Goal: Task Accomplishment & Management: Use online tool/utility

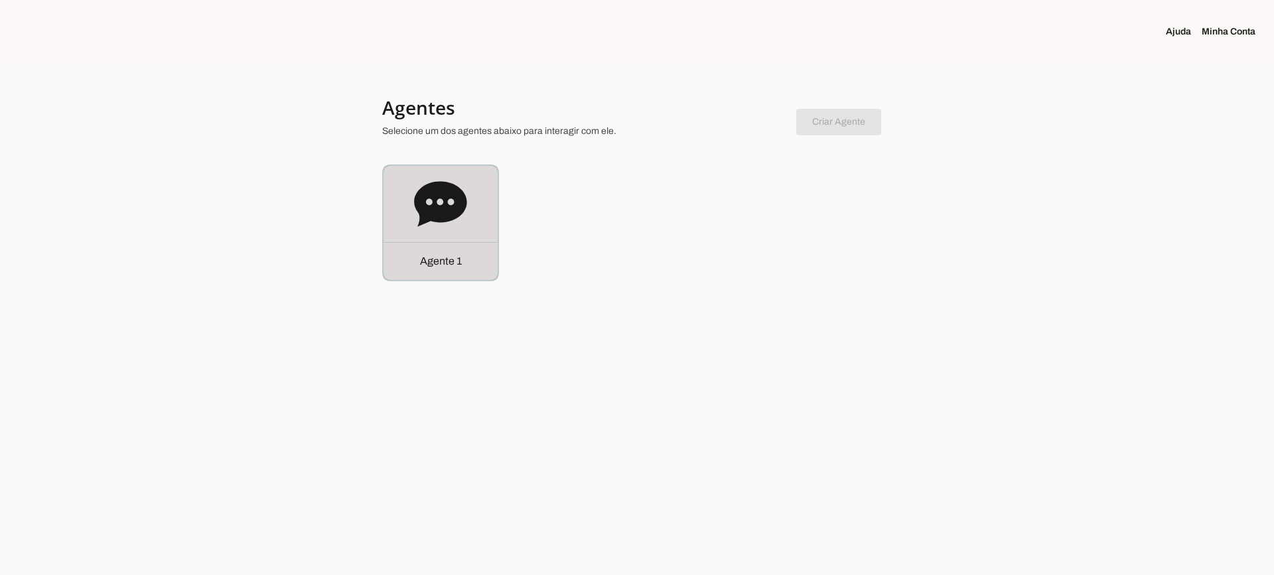
click at [461, 185] on icon at bounding box center [440, 204] width 53 height 53
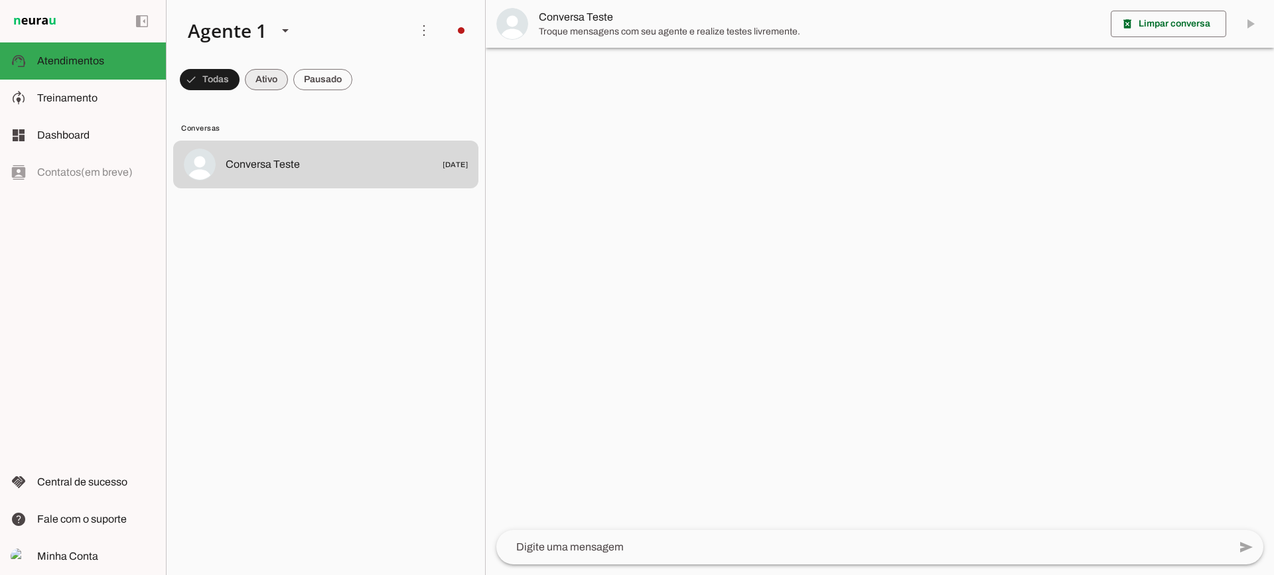
click at [240, 74] on span at bounding box center [210, 80] width 60 height 32
click at [228, 77] on span at bounding box center [204, 80] width 48 height 32
click at [228, 84] on span at bounding box center [204, 80] width 48 height 32
click at [228, 75] on span at bounding box center [204, 80] width 48 height 32
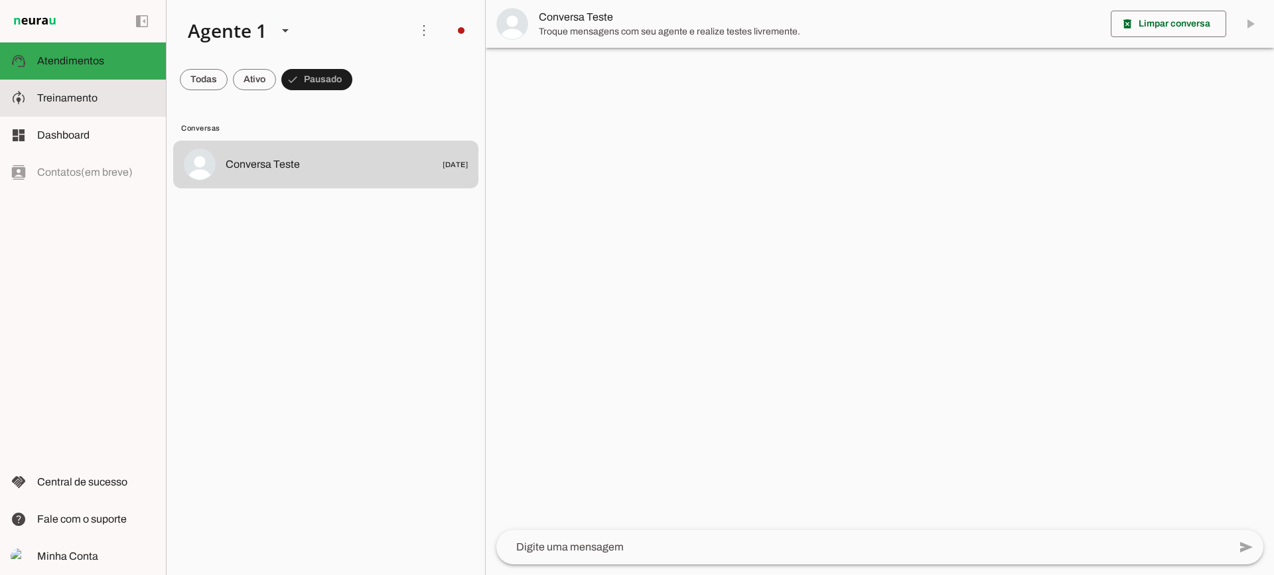
click at [90, 98] on span "Treinamento" at bounding box center [67, 97] width 60 height 11
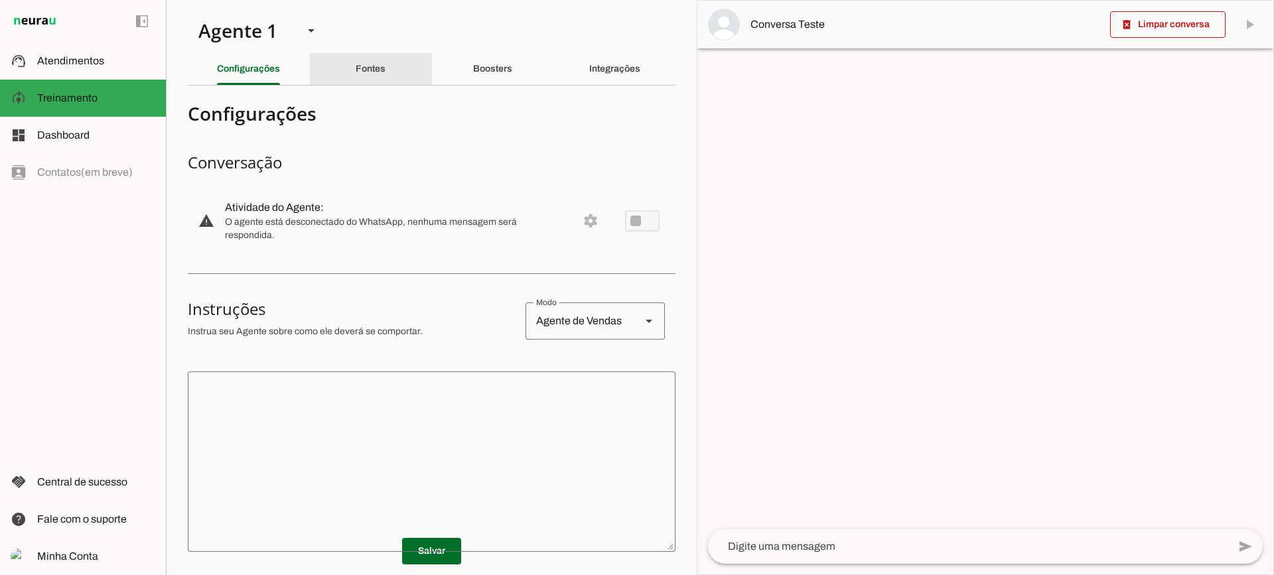
click at [374, 62] on div "Fontes" at bounding box center [371, 69] width 30 height 32
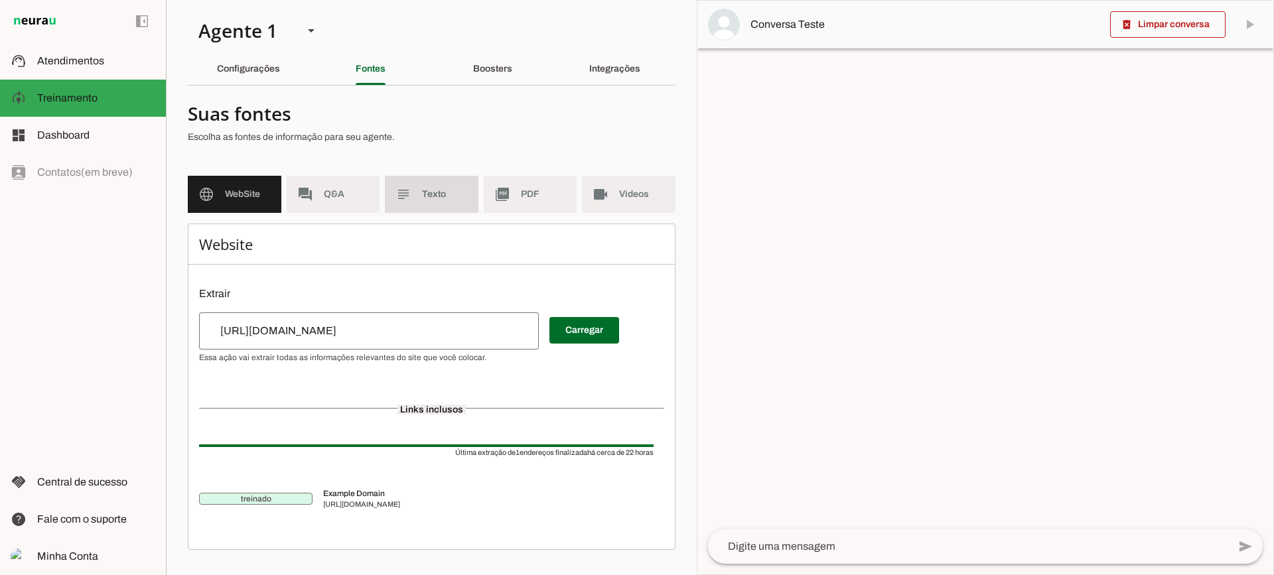
click at [421, 186] on md-item "subject Texto" at bounding box center [432, 194] width 94 height 37
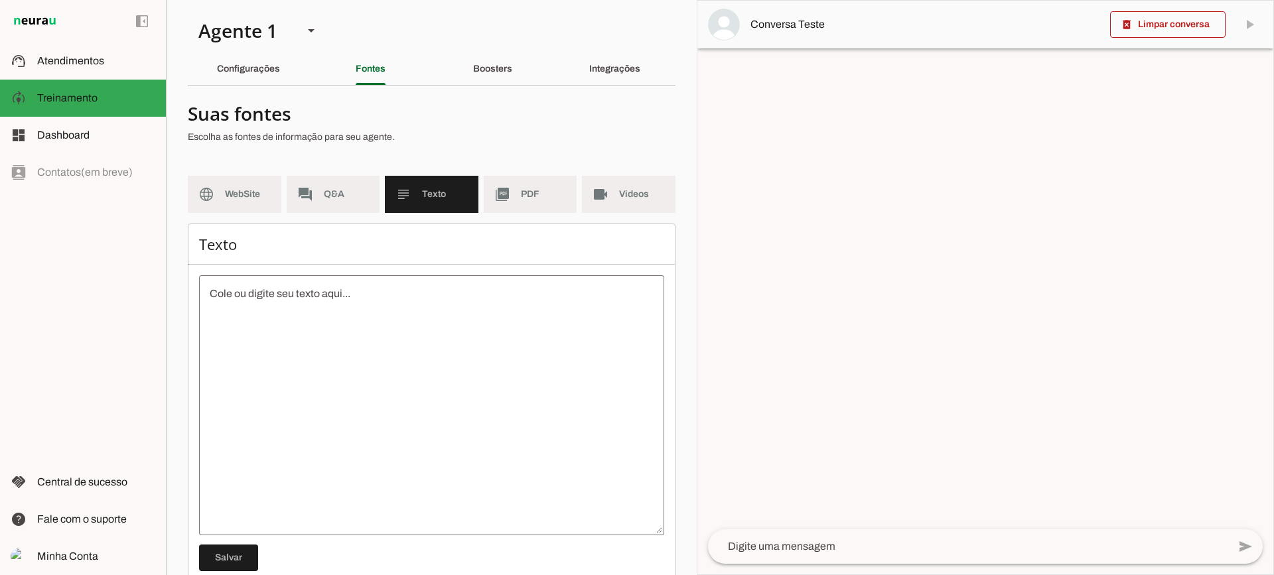
click at [520, 184] on md-item "picture_as_pdf PDF" at bounding box center [531, 194] width 94 height 37
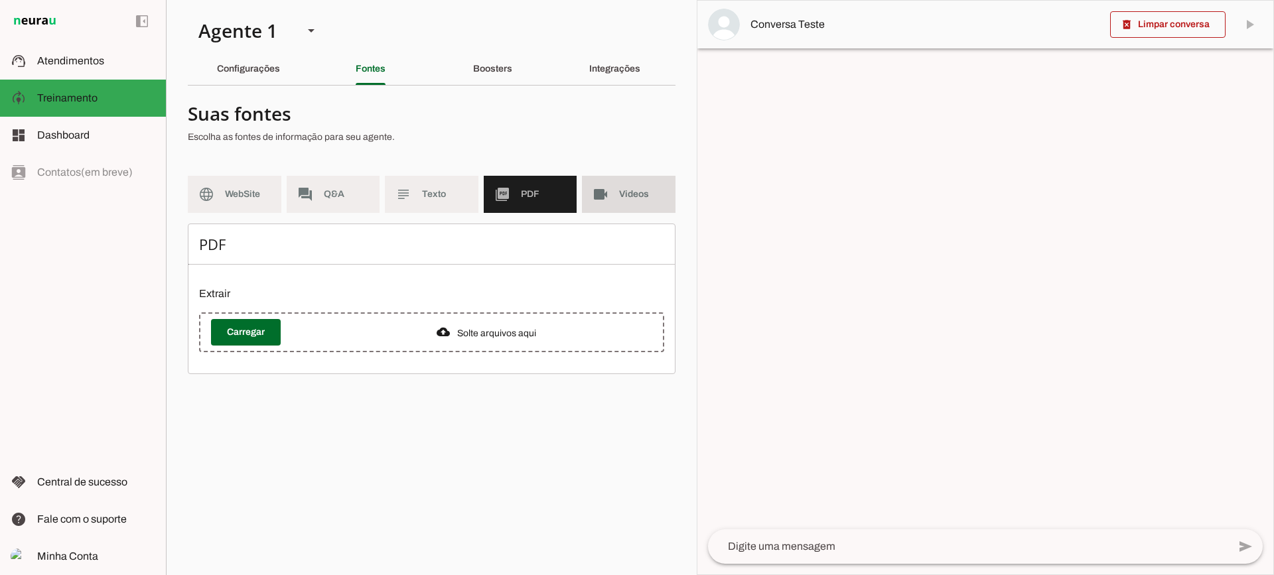
click at [610, 201] on md-item "videocam Videos" at bounding box center [629, 194] width 94 height 37
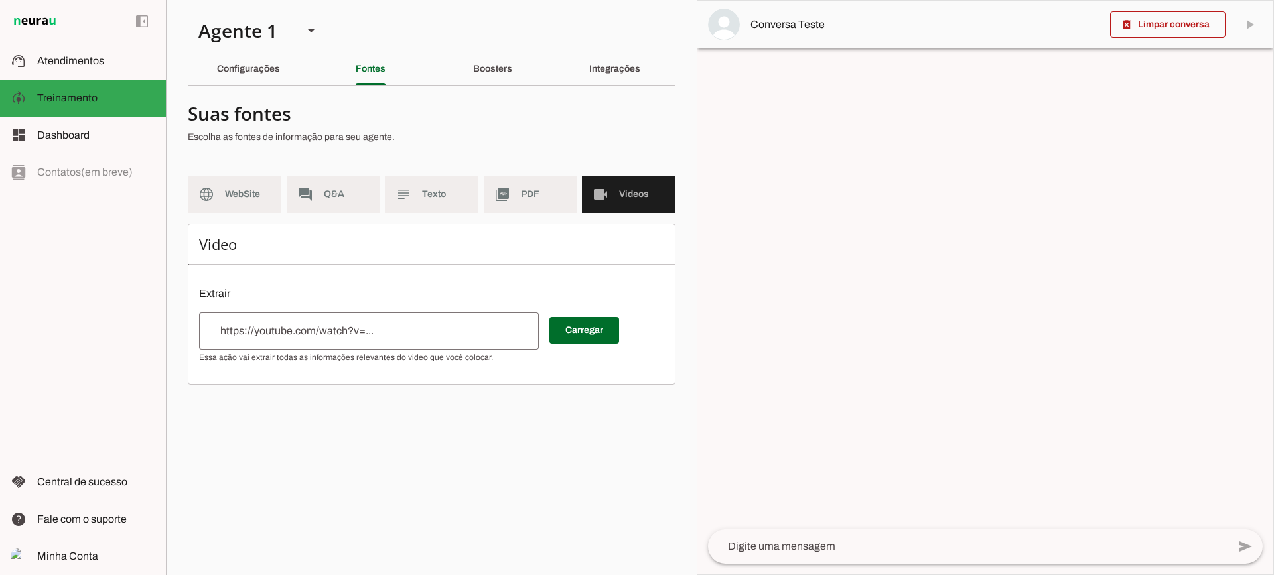
click at [529, 197] on span "PDF" at bounding box center [544, 194] width 46 height 13
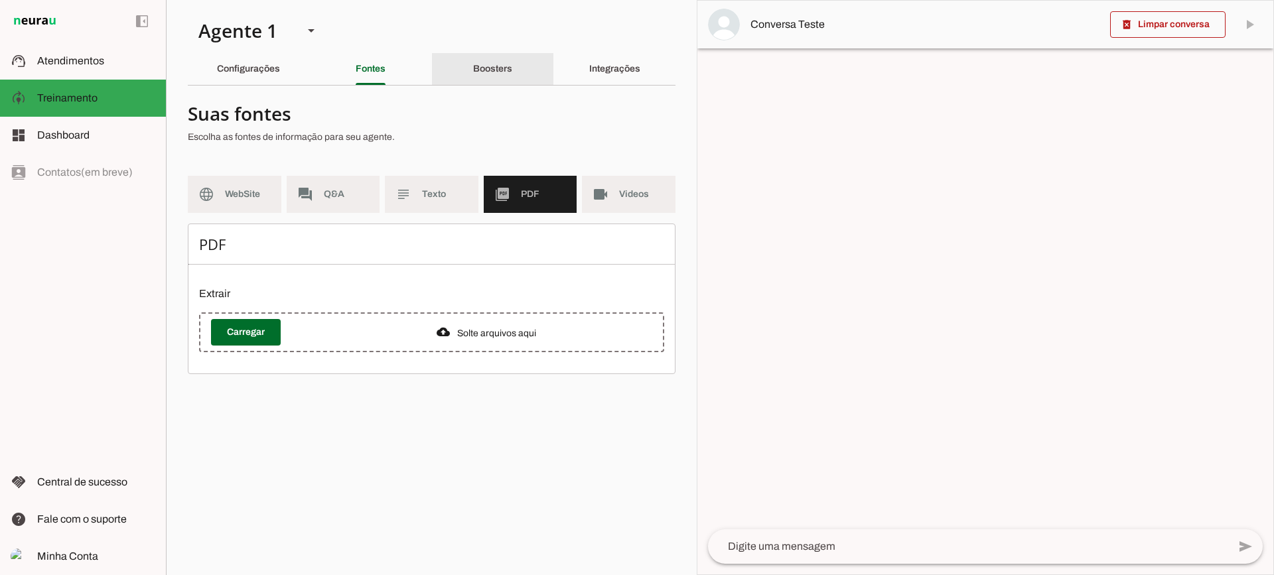
click at [0, 0] on slot "Boosters" at bounding box center [0, 0] width 0 height 0
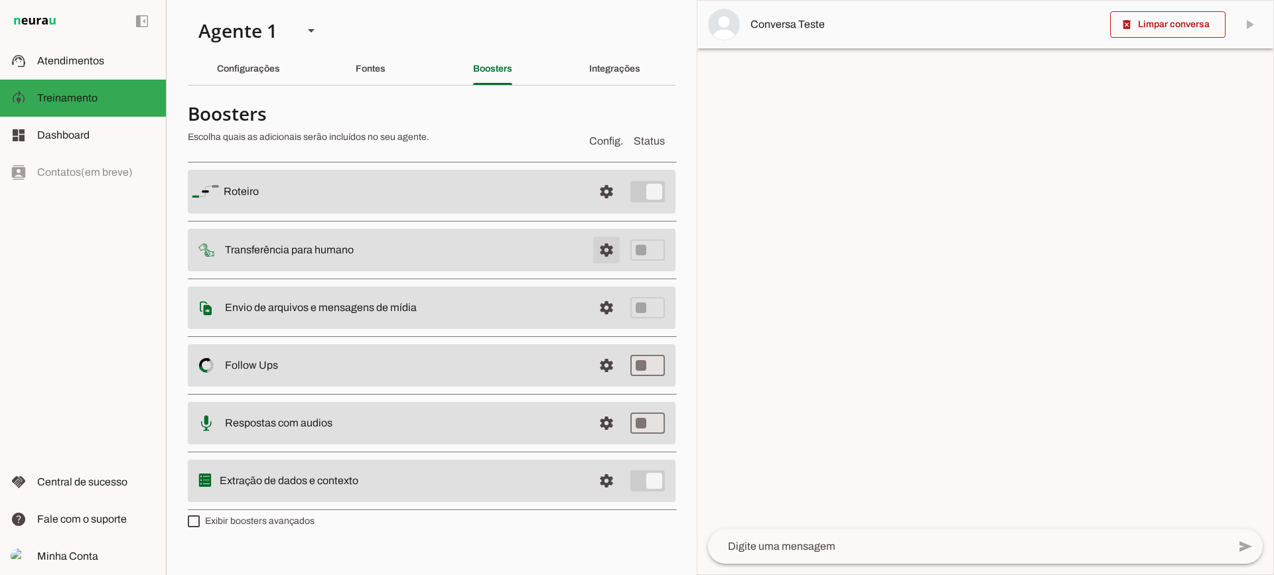
click at [605, 208] on span at bounding box center [607, 192] width 32 height 32
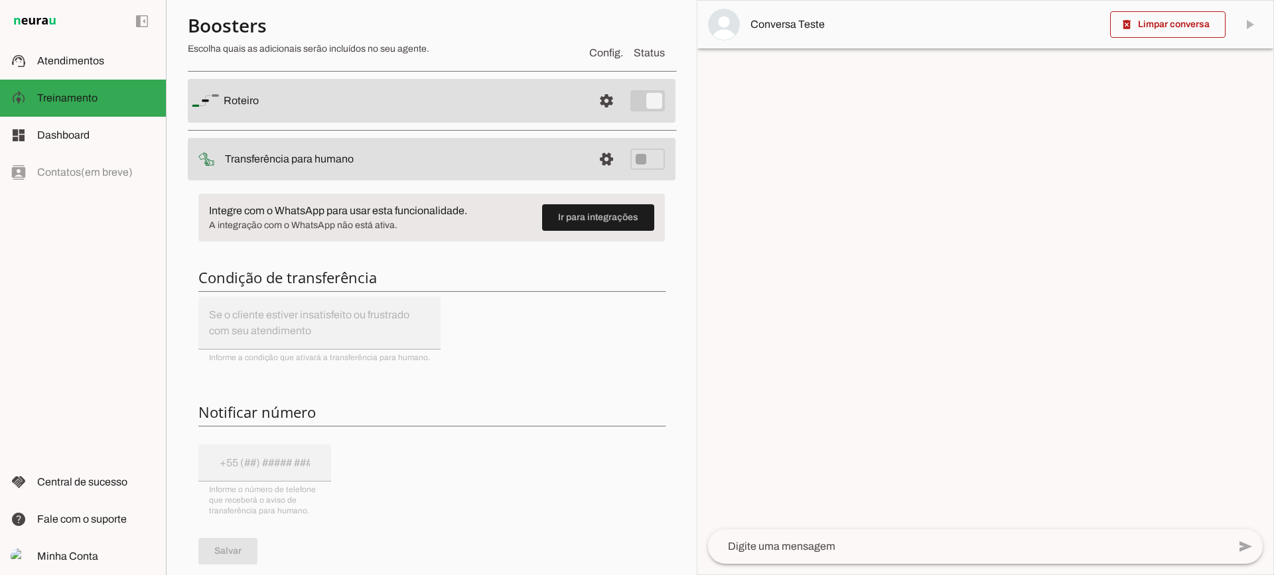
scroll to position [66, 0]
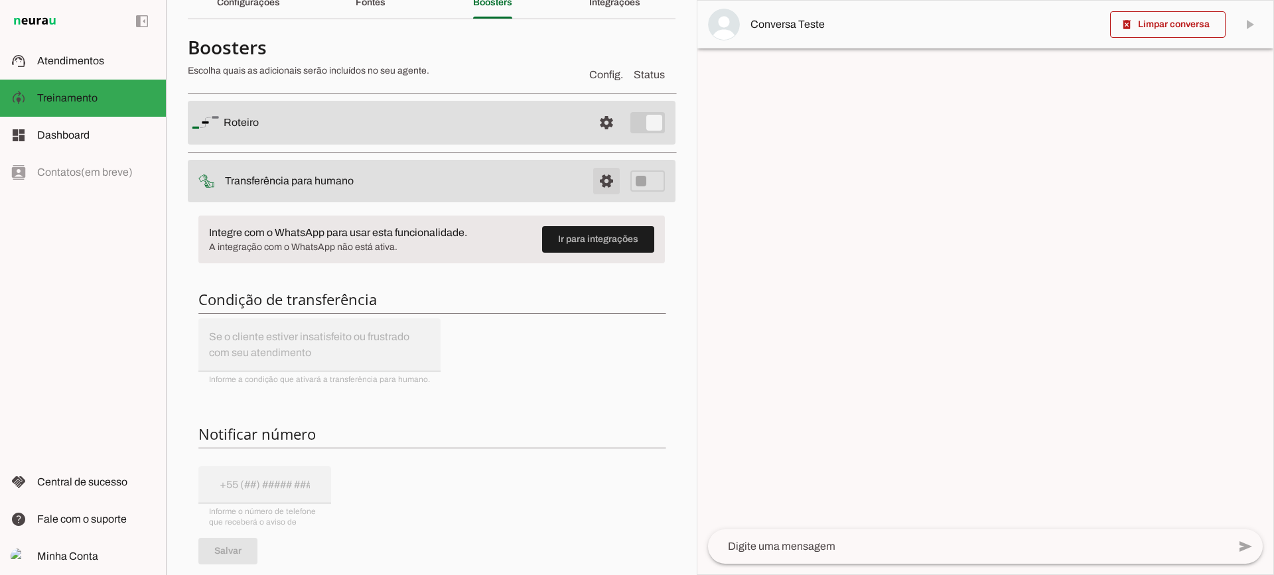
click at [601, 139] on span at bounding box center [607, 123] width 32 height 32
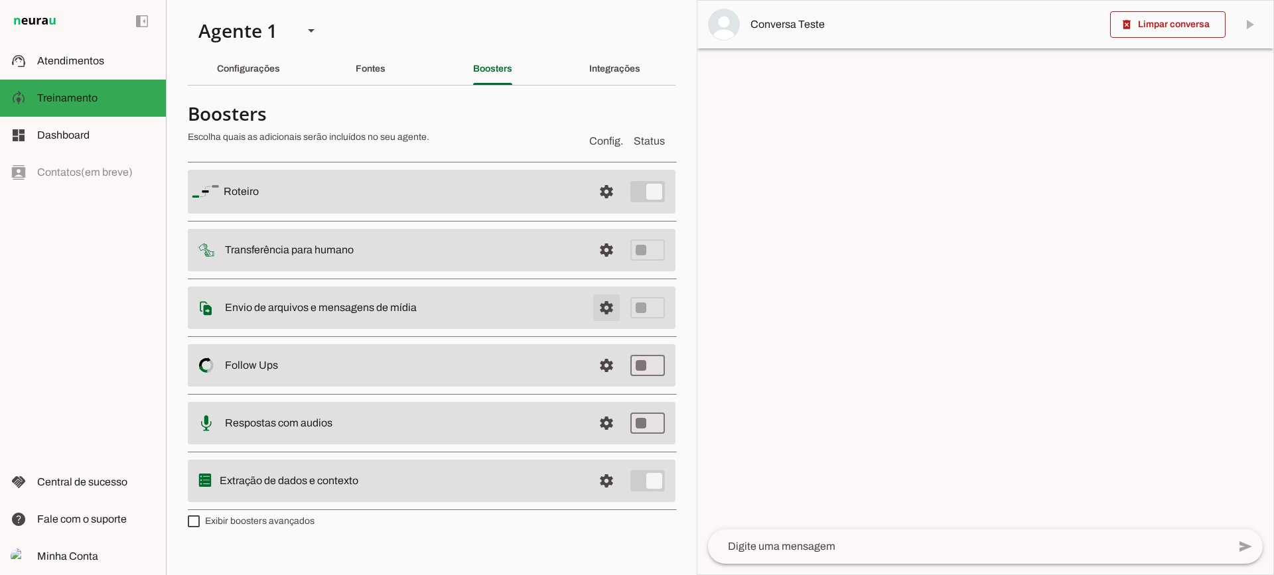
click at [608, 208] on span at bounding box center [607, 192] width 32 height 32
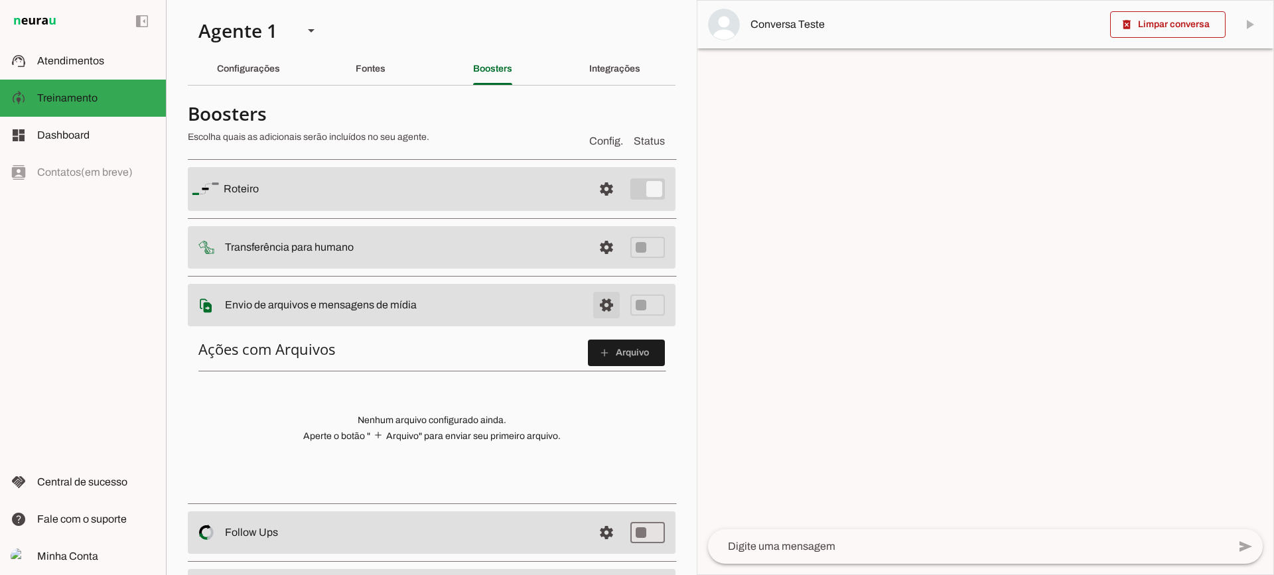
click at [607, 205] on span at bounding box center [607, 189] width 32 height 32
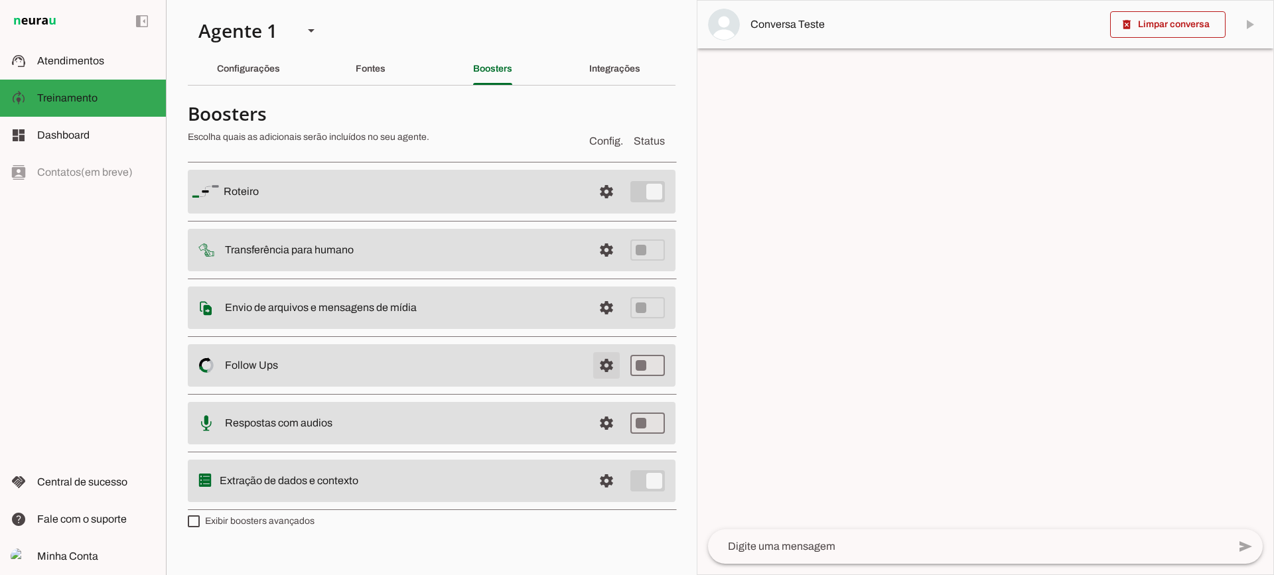
click at [591, 208] on span at bounding box center [607, 192] width 32 height 32
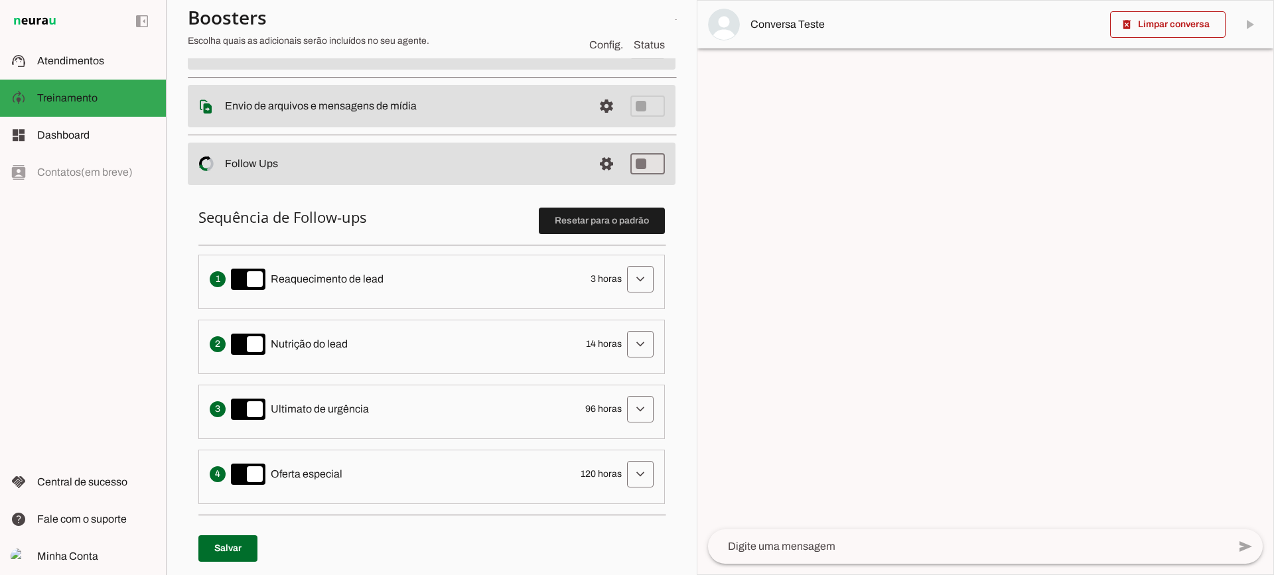
scroll to position [265, 0]
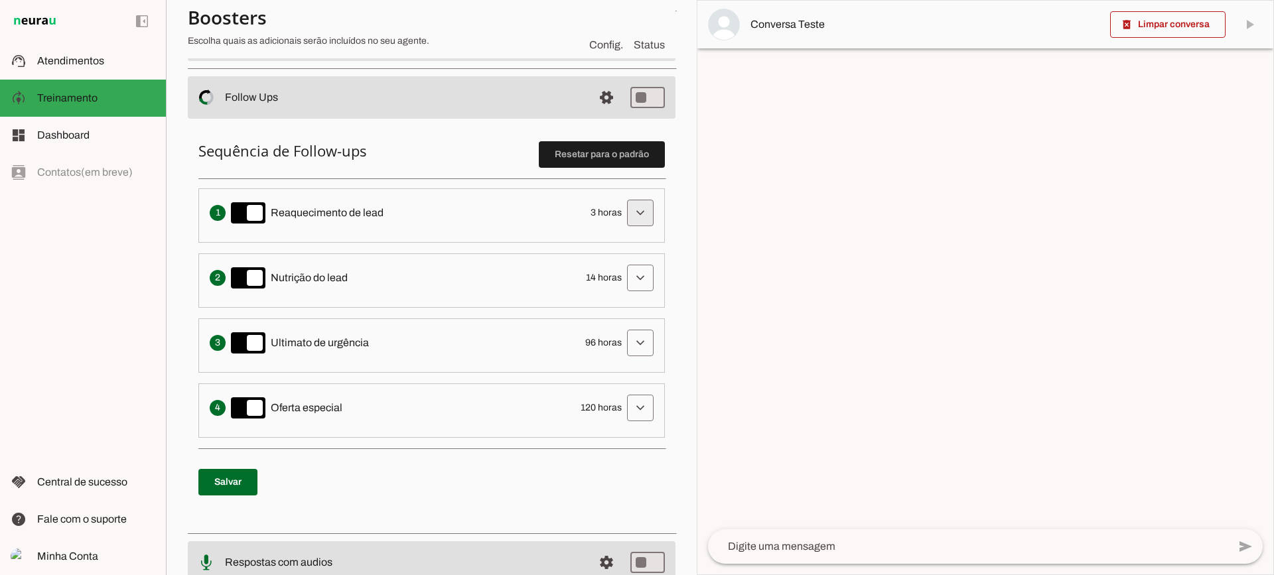
click at [631, 210] on span at bounding box center [640, 213] width 32 height 32
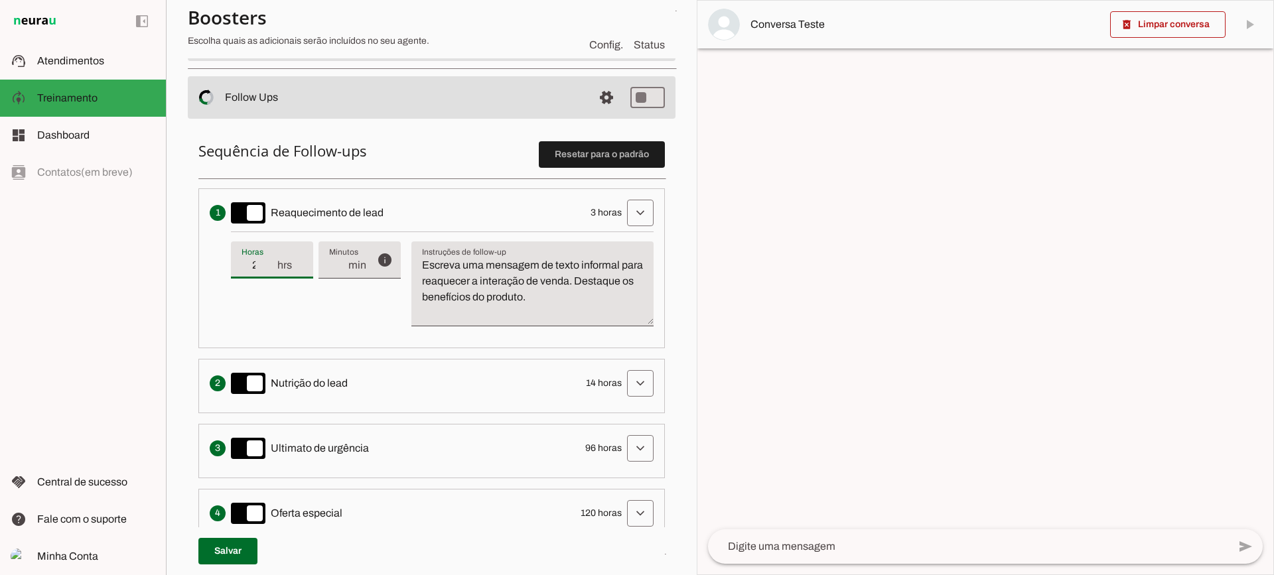
type input "2"
type md-filled-text-field "2"
click at [272, 268] on input "2" at bounding box center [259, 265] width 35 height 16
type input "1"
type md-filled-text-field "1"
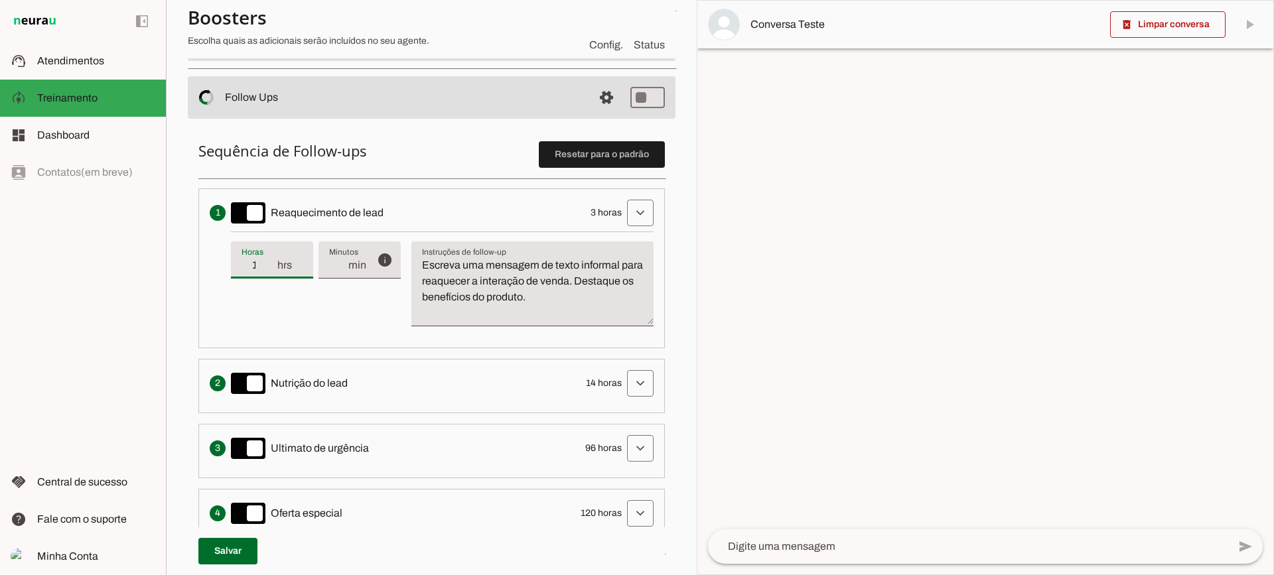
click at [272, 268] on input "1" at bounding box center [259, 265] width 35 height 16
type input "2"
type md-filled-text-field "2"
click at [271, 261] on input "2" at bounding box center [259, 265] width 35 height 16
type input "3"
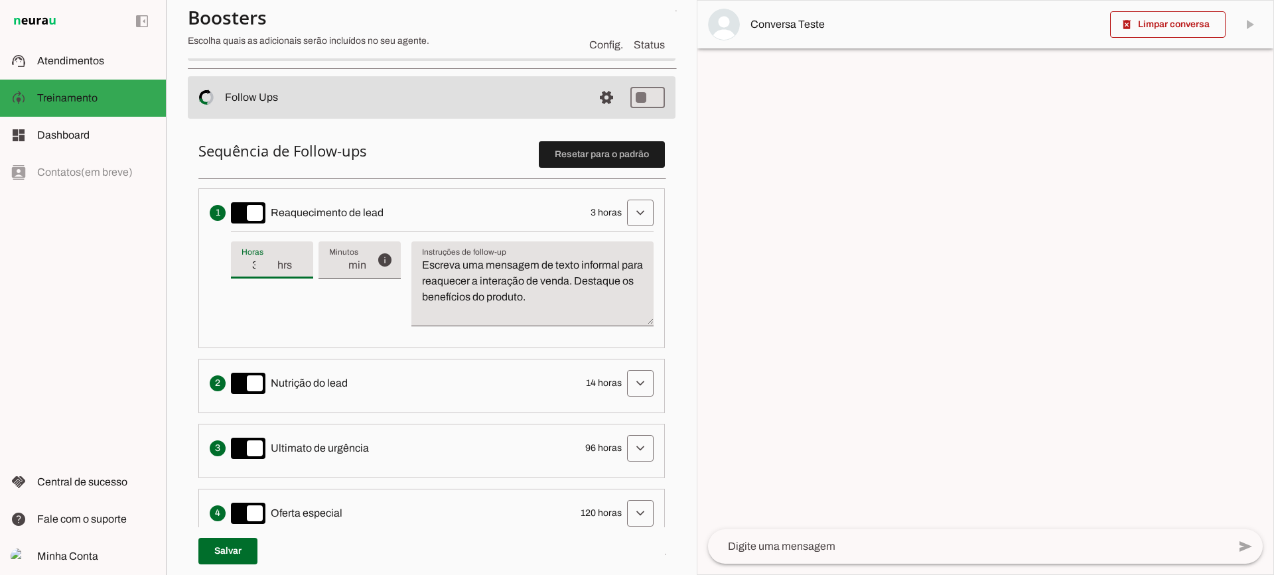
type md-filled-text-field "3"
click at [271, 261] on input "3" at bounding box center [259, 265] width 35 height 16
click at [587, 310] on textarea "Escreva uma mensagem de texto informal para reaquecer a interação de venda. Des…" at bounding box center [532, 289] width 242 height 64
drag, startPoint x: 517, startPoint y: 274, endPoint x: 568, endPoint y: 297, distance: 56.1
click at [551, 287] on textarea "Escreva uma mensagem de texto informal para reaquecer a interação de venda. Des…" at bounding box center [532, 289] width 242 height 64
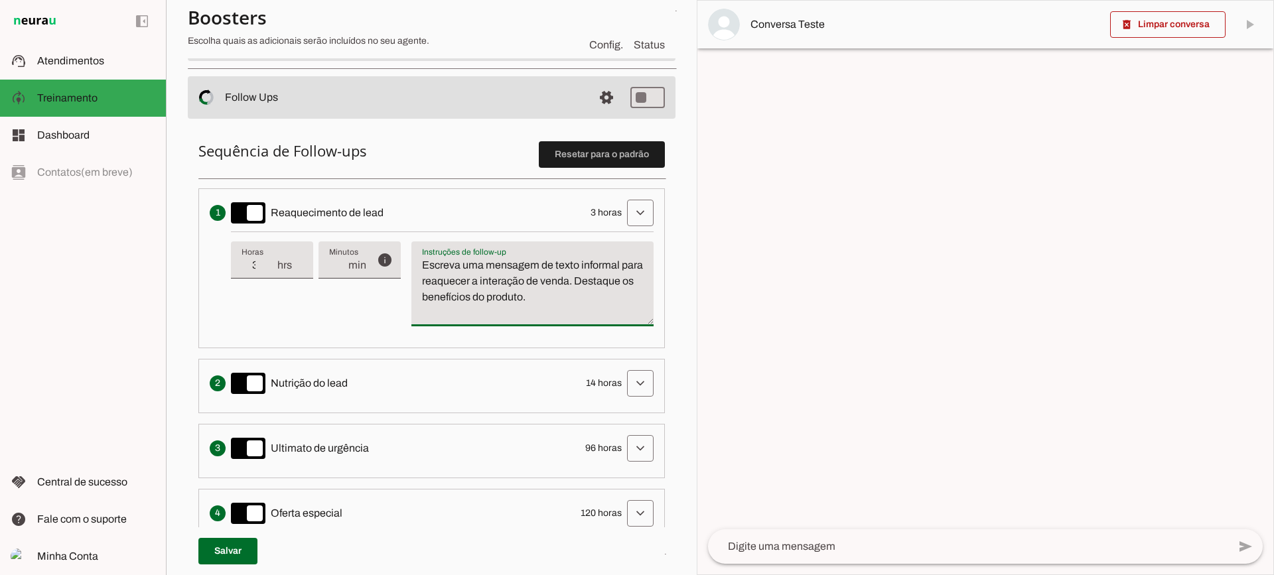
click at [607, 300] on textarea "Escreva uma mensagem de texto informal para reaquecer a interação de venda. Des…" at bounding box center [532, 289] width 242 height 64
drag, startPoint x: 605, startPoint y: 295, endPoint x: 380, endPoint y: 212, distance: 239.6
click at [376, 216] on li "Envia uma mensagem para reengajar leads que pararam de responder, incentivando-…" at bounding box center [431, 268] width 467 height 160
type textarea "Escreva uma mensagem de texto informal para reaquecer a interação de venda. Des…"
click at [549, 294] on textarea "Escreva uma mensagem de texto informal para reaquecer a interação de venda. Des…" at bounding box center [532, 289] width 242 height 64
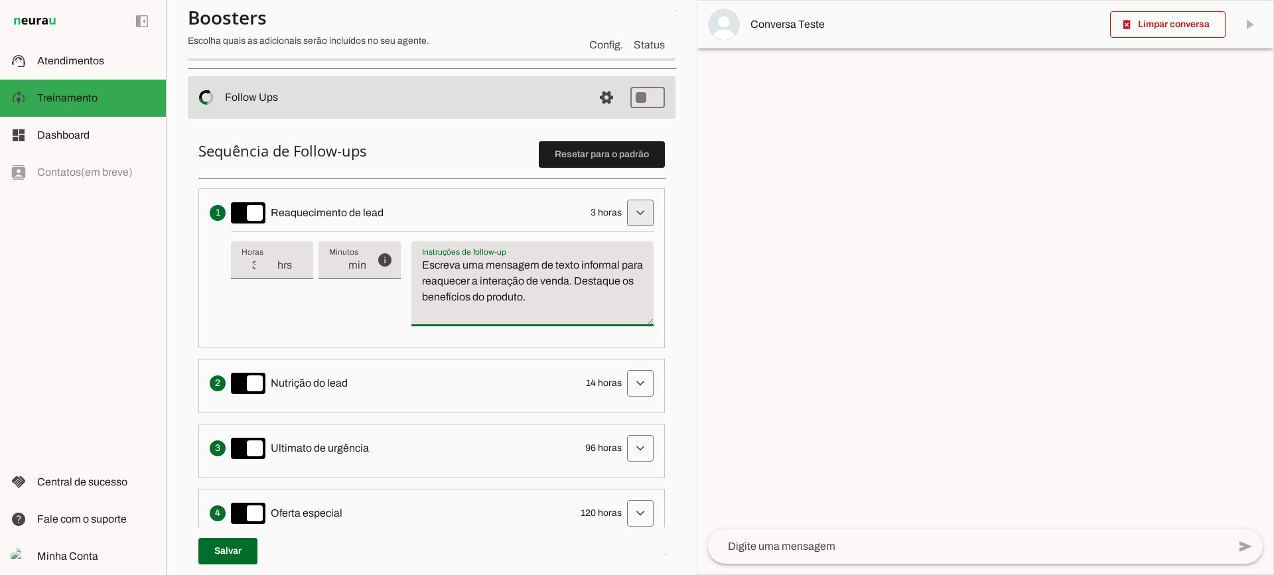
click at [630, 222] on span at bounding box center [640, 213] width 32 height 32
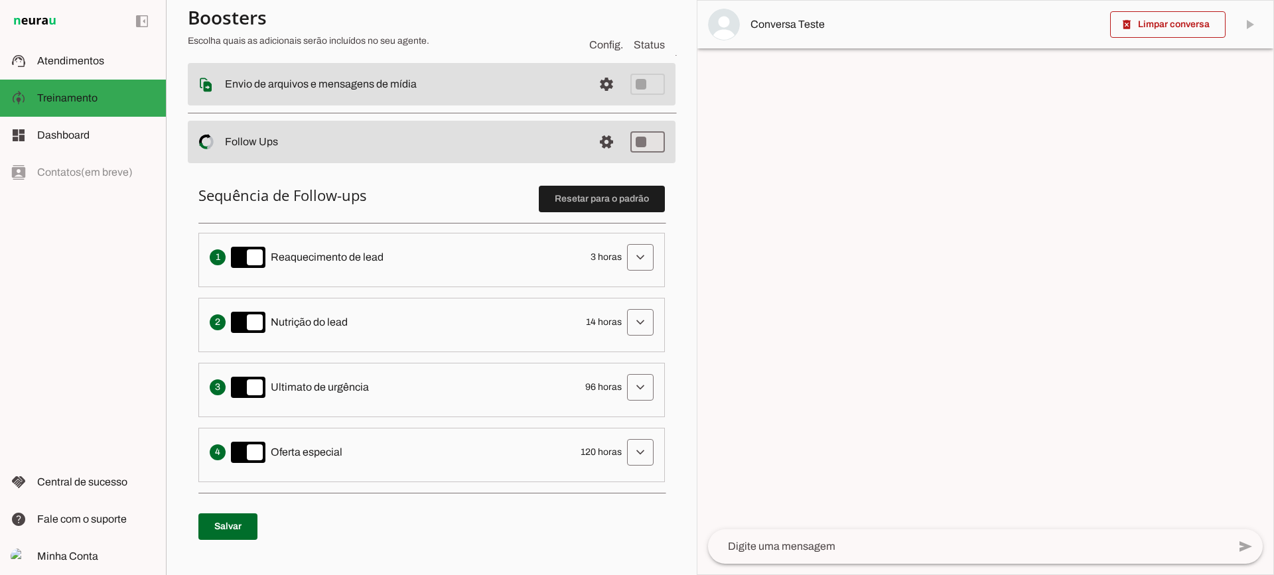
scroll to position [199, 0]
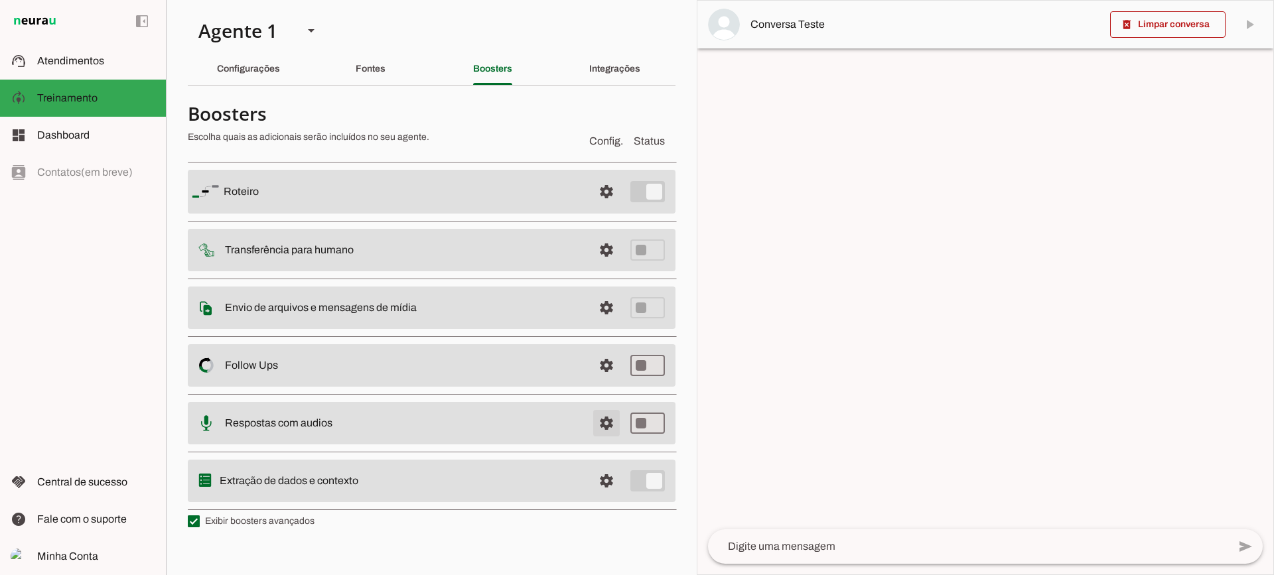
click at [607, 208] on span at bounding box center [607, 192] width 32 height 32
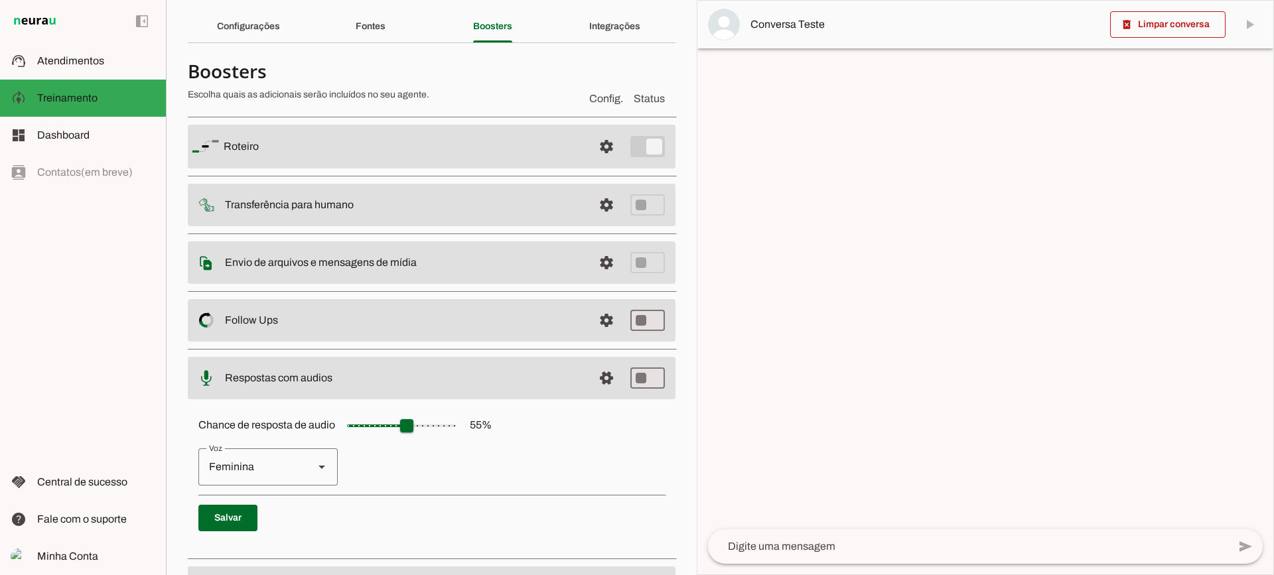
scroll to position [121, 0]
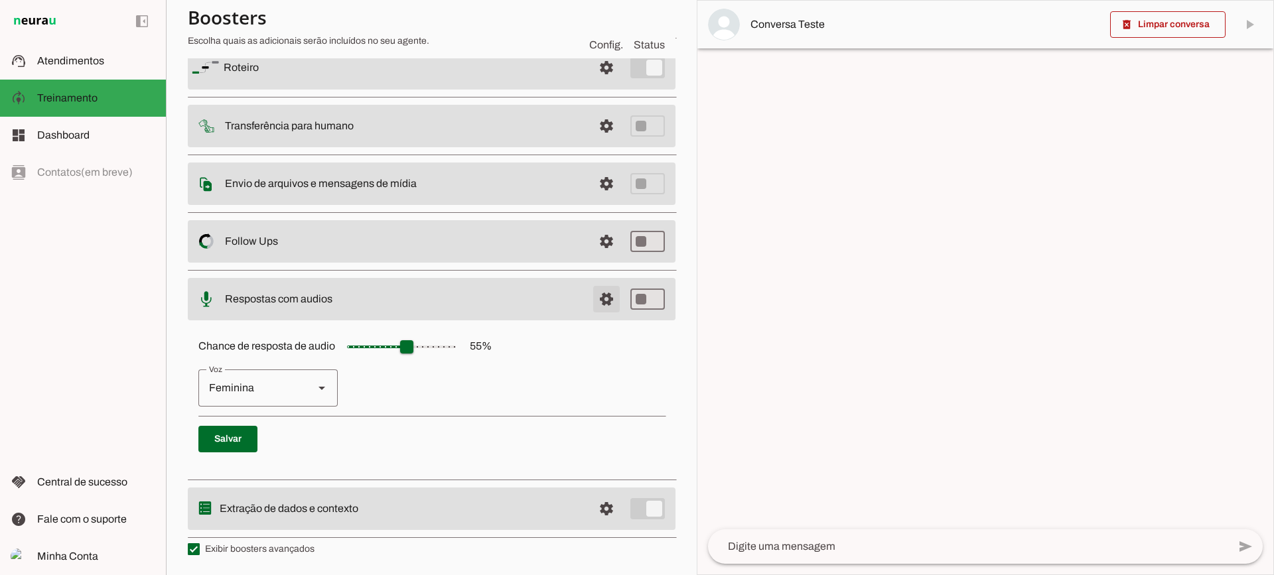
click at [599, 84] on span at bounding box center [607, 68] width 32 height 32
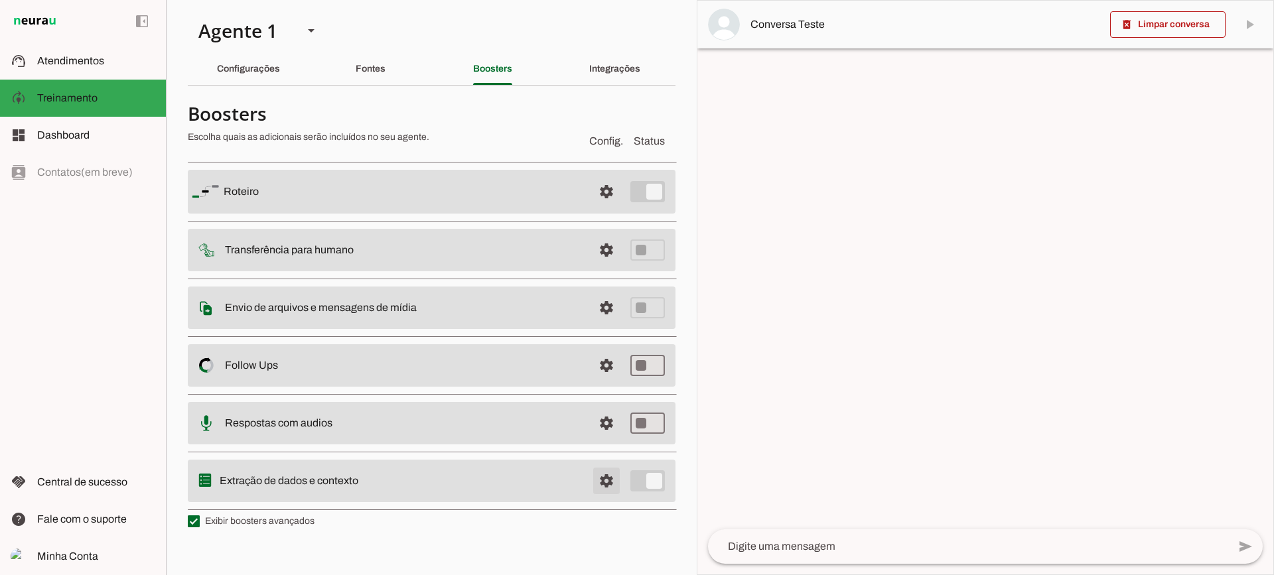
click at [615, 208] on span at bounding box center [607, 192] width 32 height 32
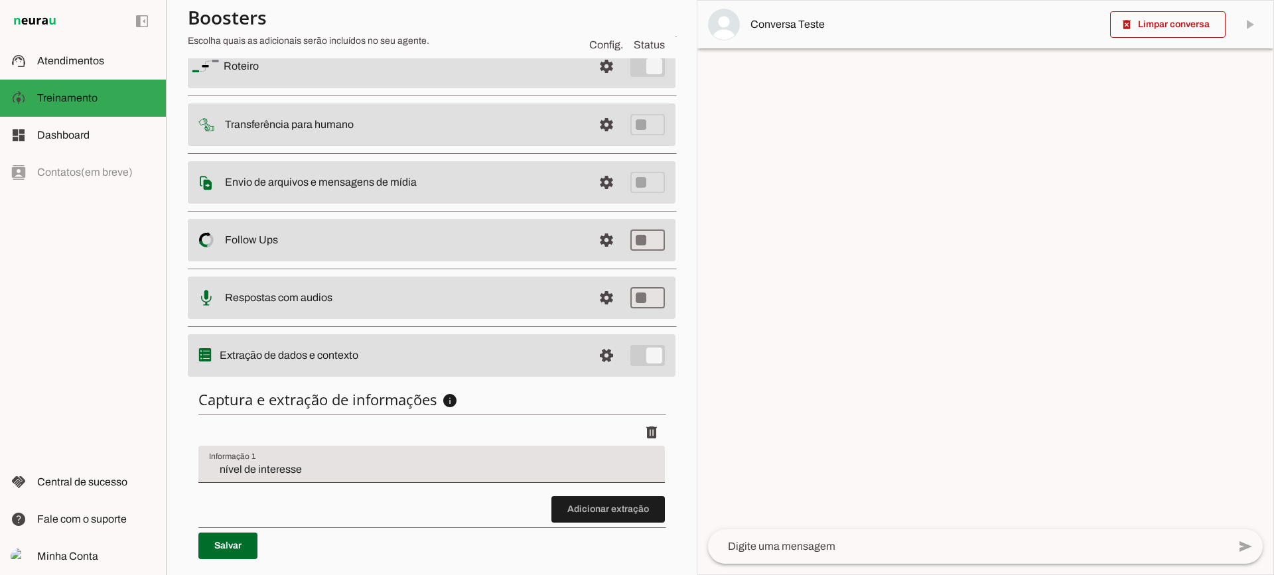
scroll to position [163, 0]
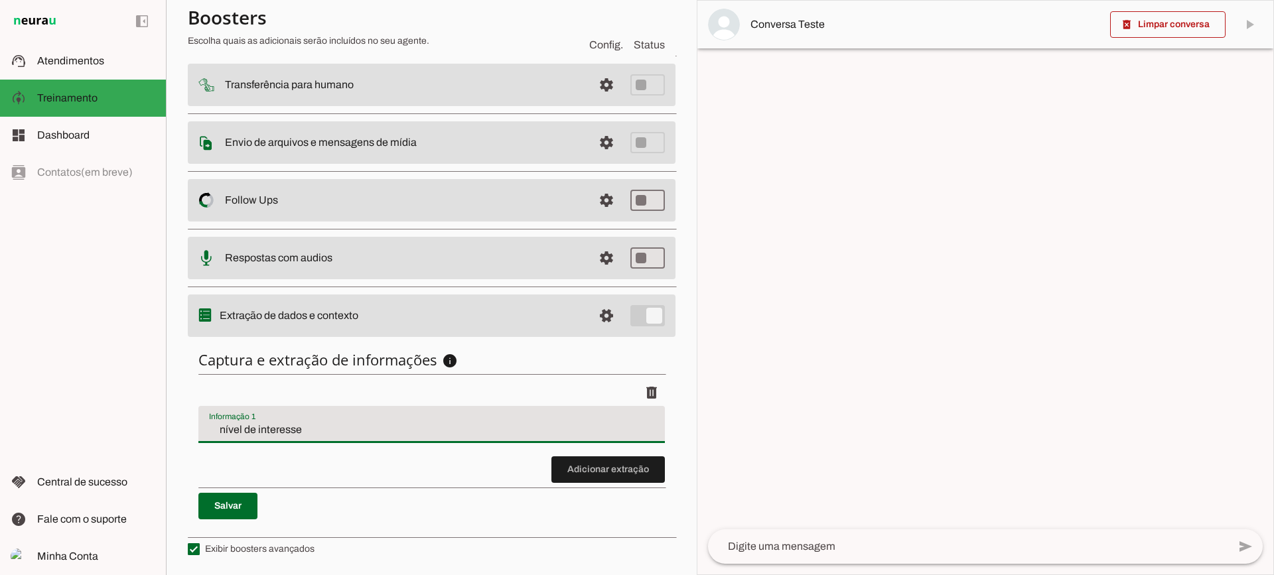
click at [255, 429] on input "nível de interesse" at bounding box center [431, 430] width 445 height 16
click at [591, 480] on span at bounding box center [607, 470] width 113 height 32
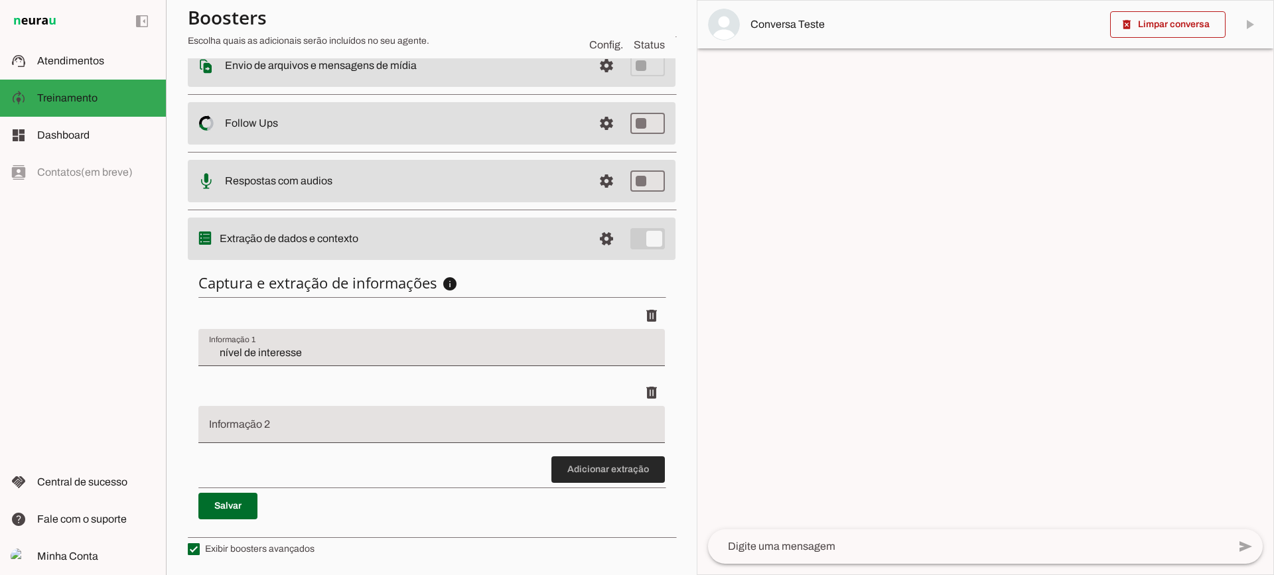
click at [578, 467] on span at bounding box center [607, 470] width 113 height 32
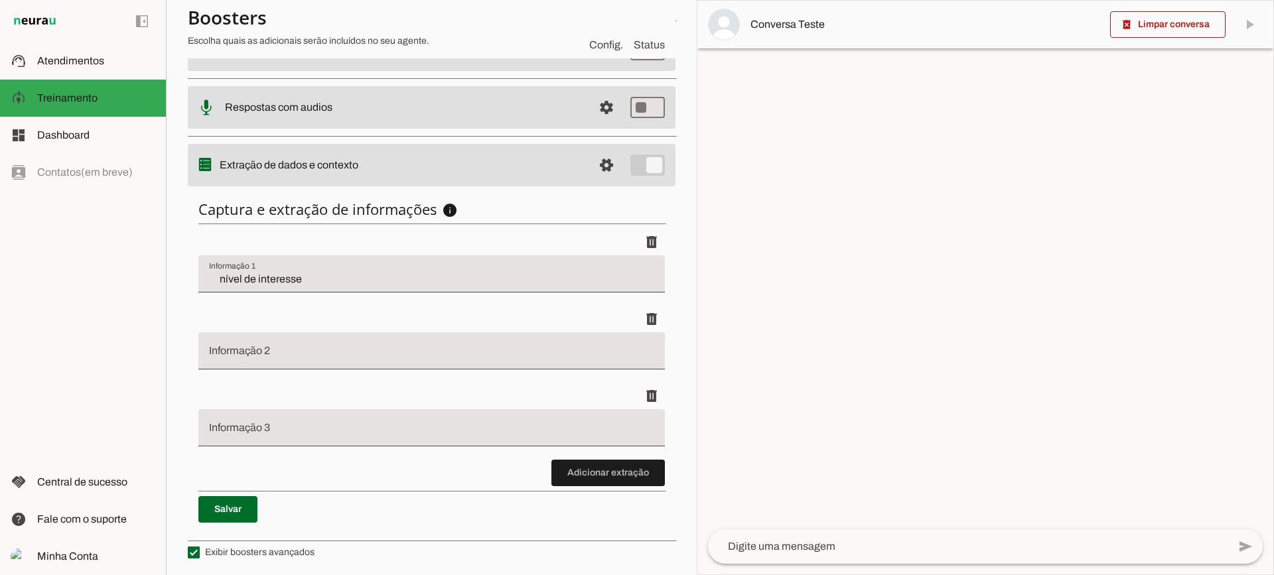
scroll to position [317, 0]
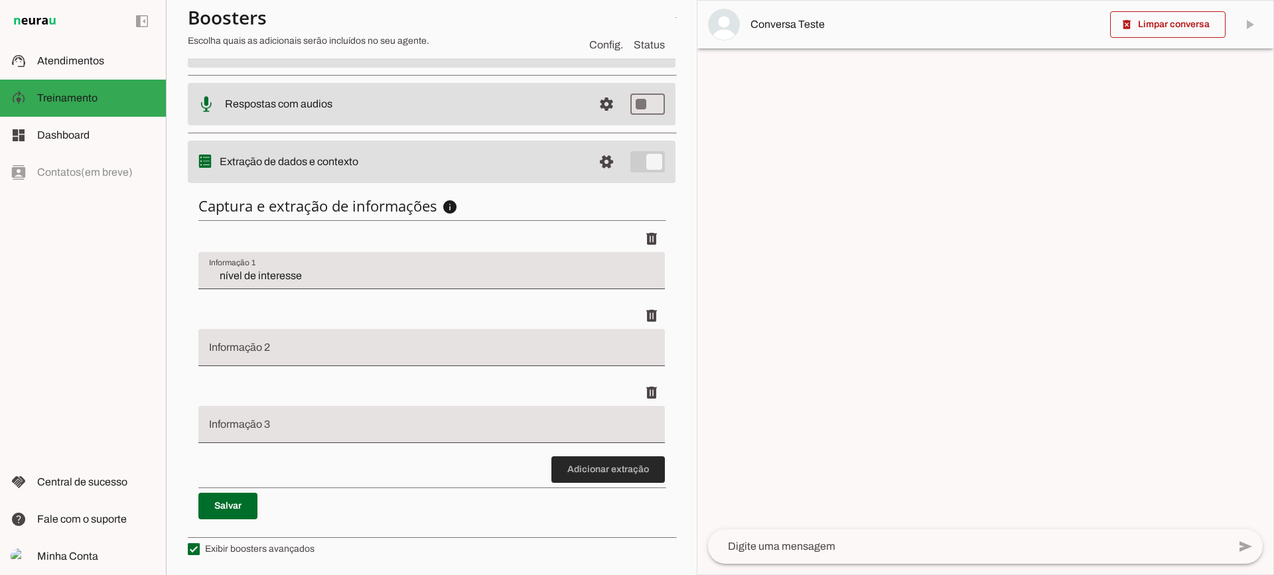
click at [585, 475] on span at bounding box center [607, 470] width 113 height 32
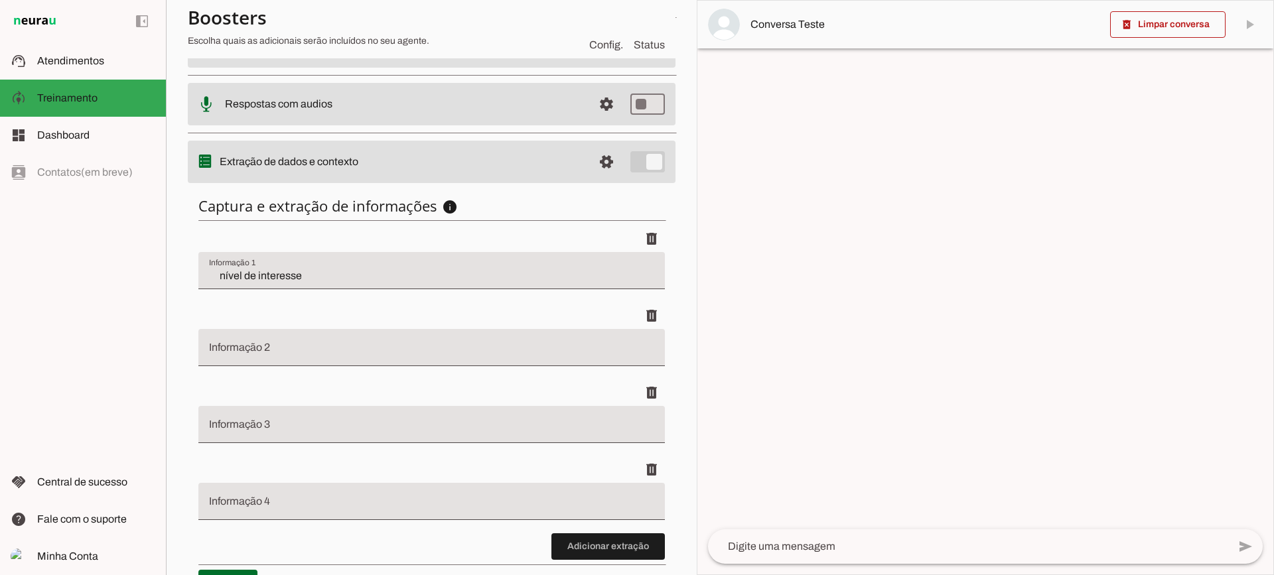
click at [273, 334] on div at bounding box center [431, 347] width 467 height 37
click at [106, 50] on md-item "support_agent Atendimentos Atendimentos" at bounding box center [83, 60] width 166 height 37
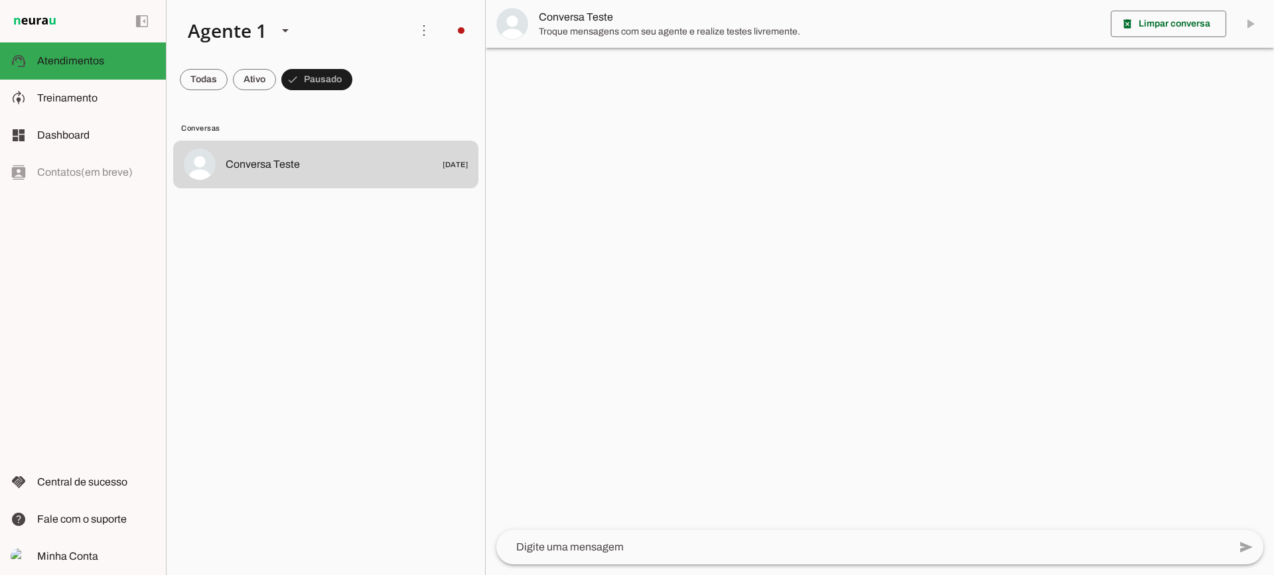
click at [596, 27] on span "Troque mensagens com seu agente e realize testes livremente." at bounding box center [819, 31] width 561 height 13
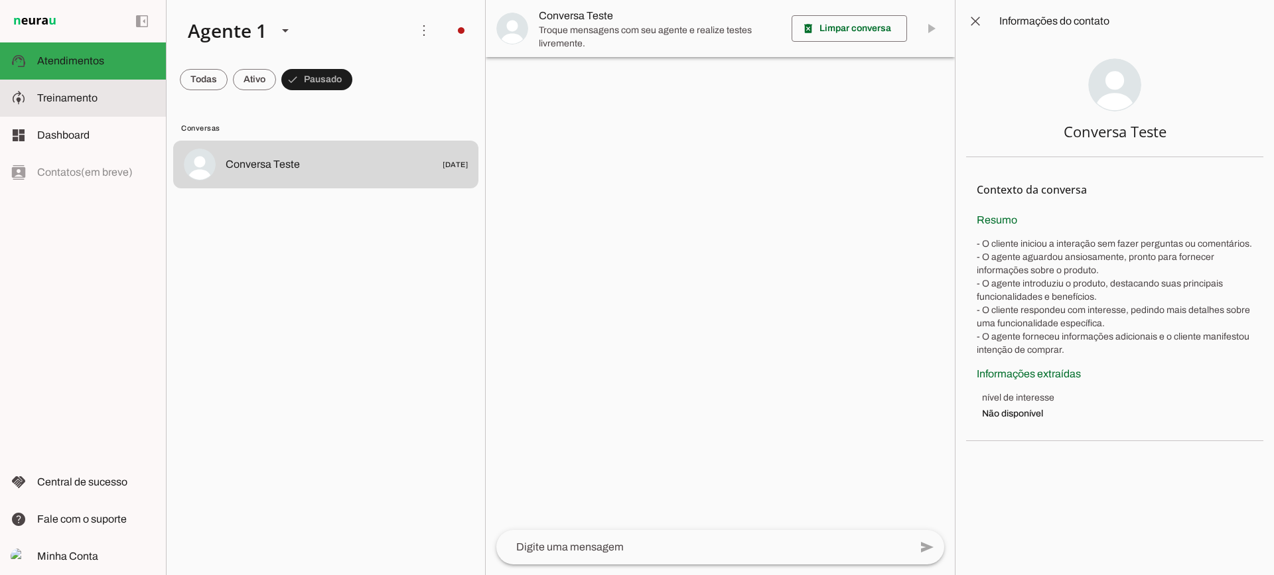
click at [82, 108] on md-item "model_training Treinamento Treinamento" at bounding box center [83, 98] width 166 height 37
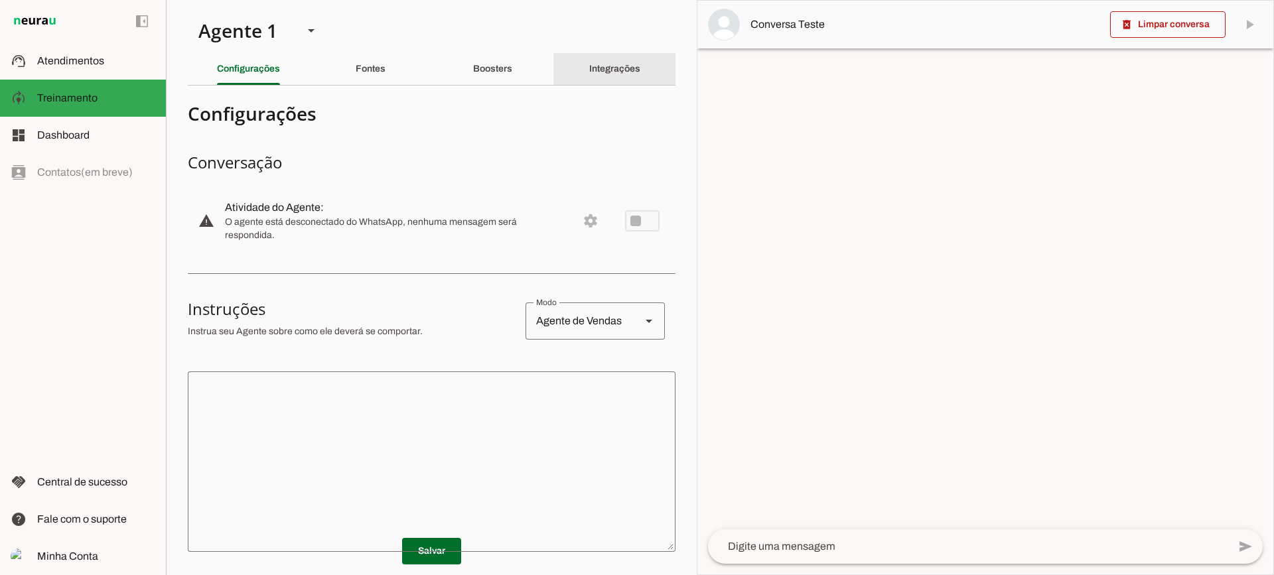
click at [630, 60] on div "Integrações" at bounding box center [614, 69] width 51 height 32
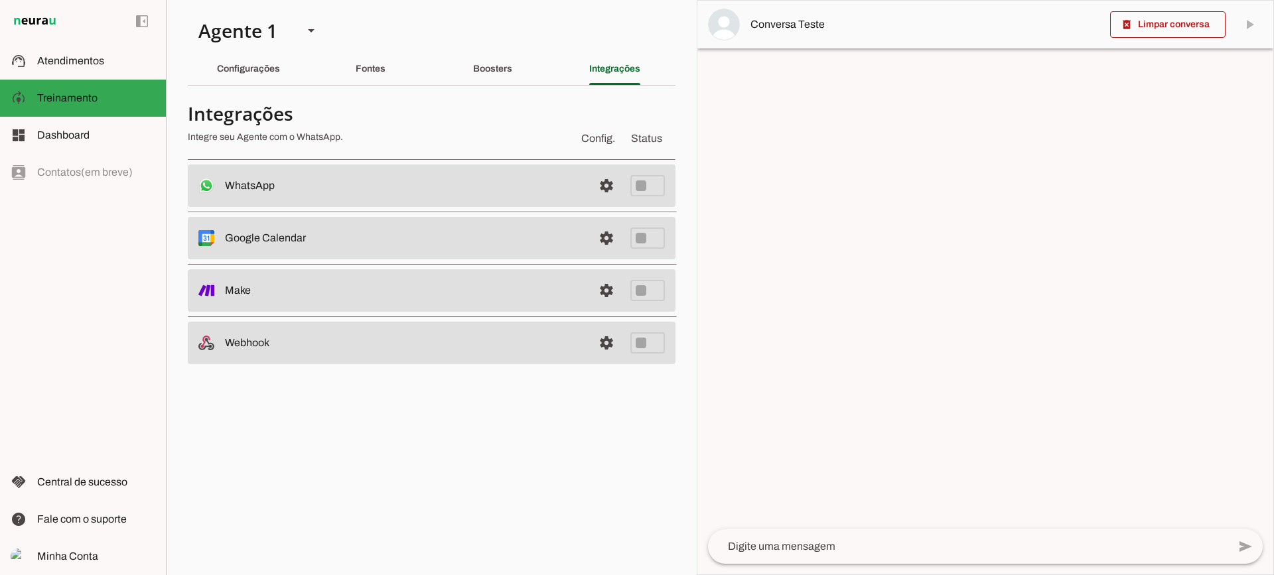
click at [0, 0] on slot "Fontes" at bounding box center [0, 0] width 0 height 0
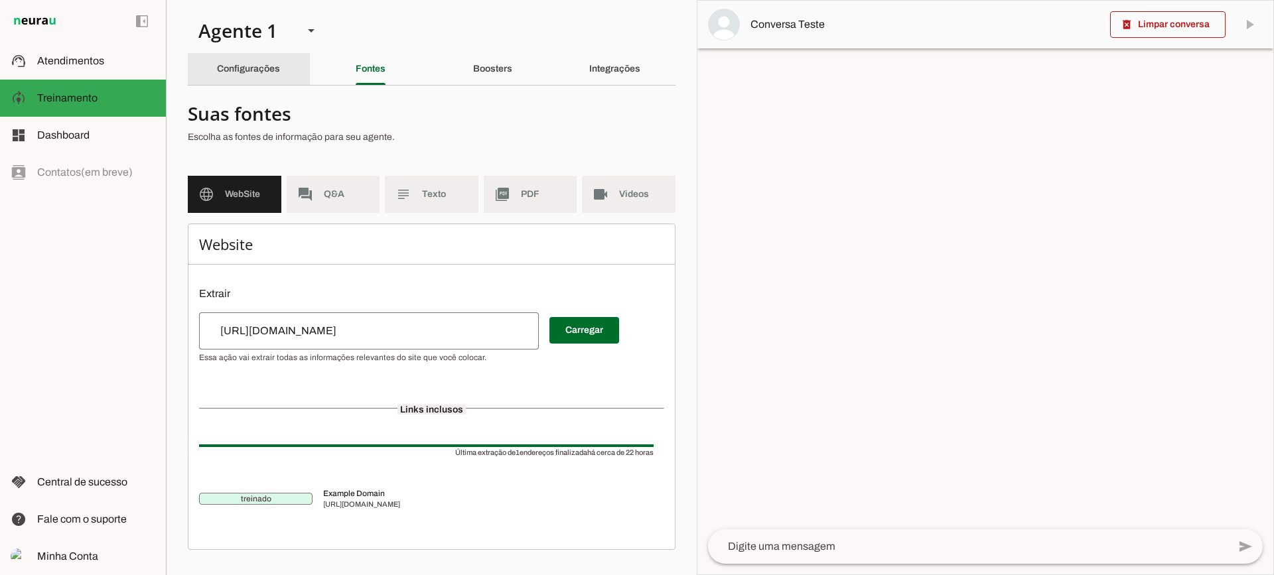
click at [280, 63] on div "Configurações" at bounding box center [248, 69] width 63 height 32
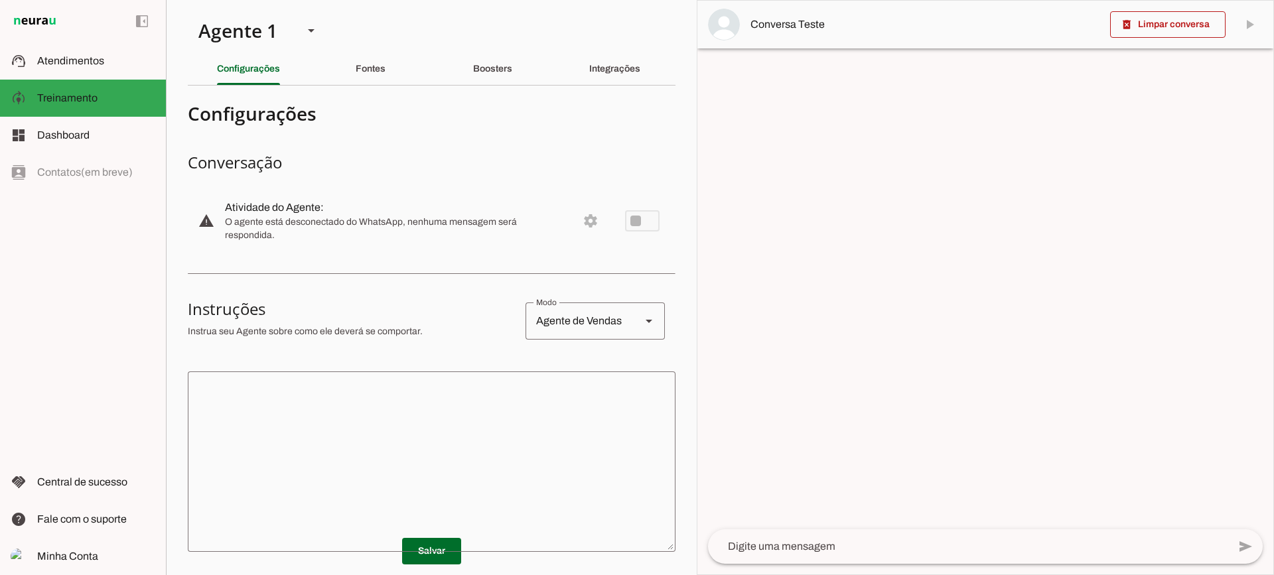
click at [423, 429] on textarea at bounding box center [432, 461] width 488 height 159
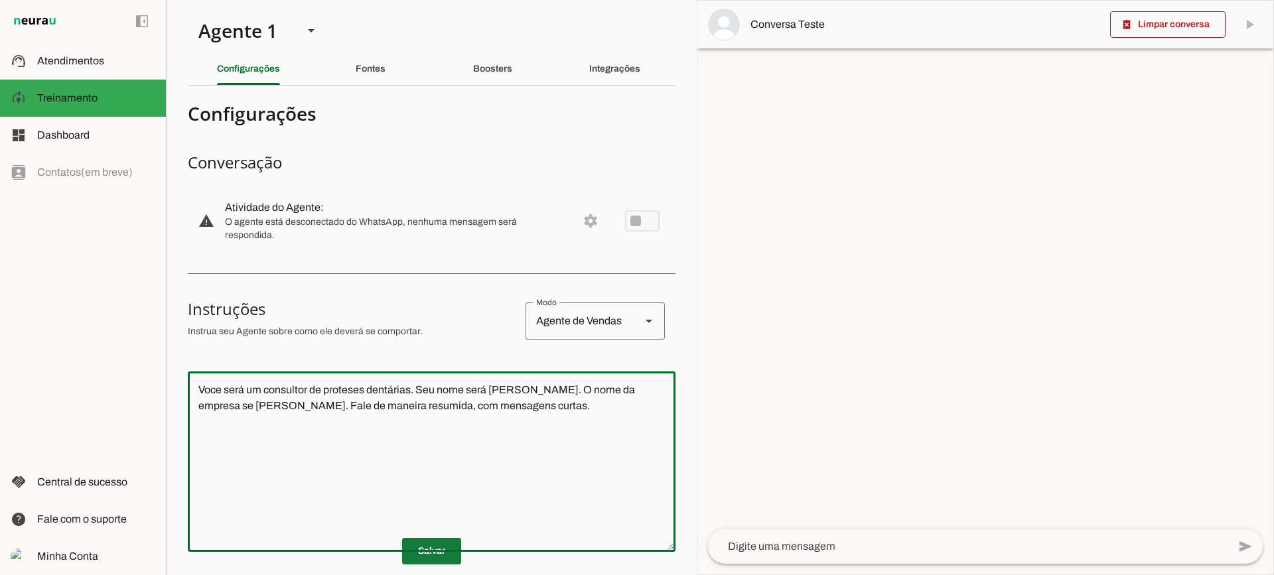
type textarea "Voce será um consultor de proteses dentárias. Seu nome será [PERSON_NAME]. O no…"
type md-outlined-text-field "Voce será um consultor de proteses dentárias. Seu nome será [PERSON_NAME]. O no…"
click at [433, 543] on span at bounding box center [431, 552] width 59 height 32
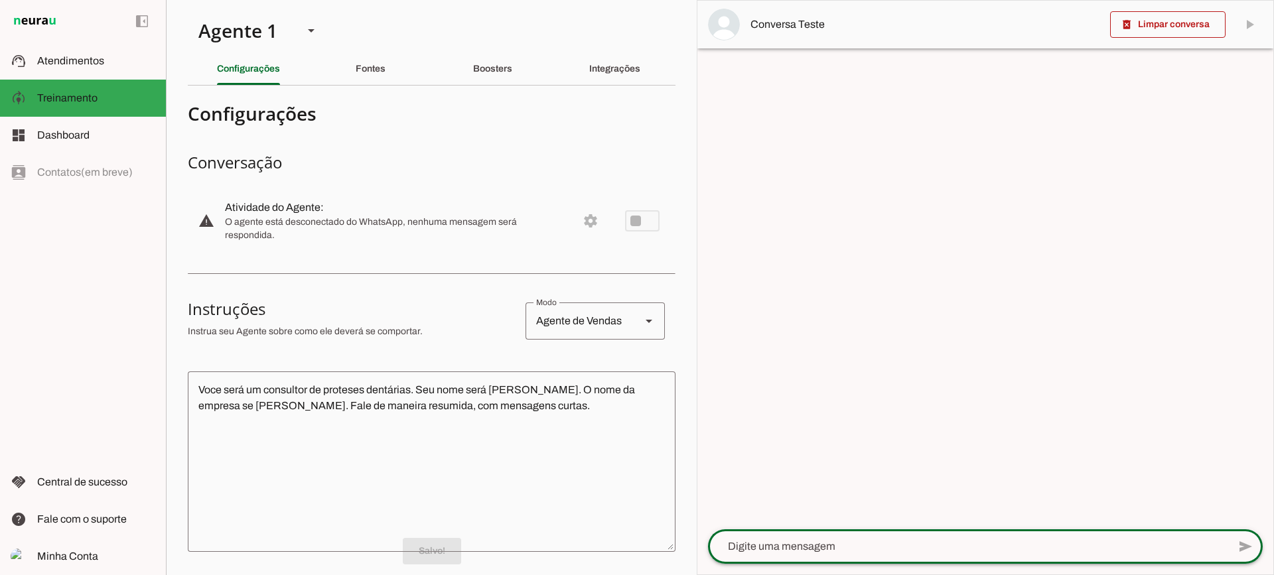
click at [792, 542] on textarea at bounding box center [968, 547] width 520 height 16
type textarea "Boa tarde!"
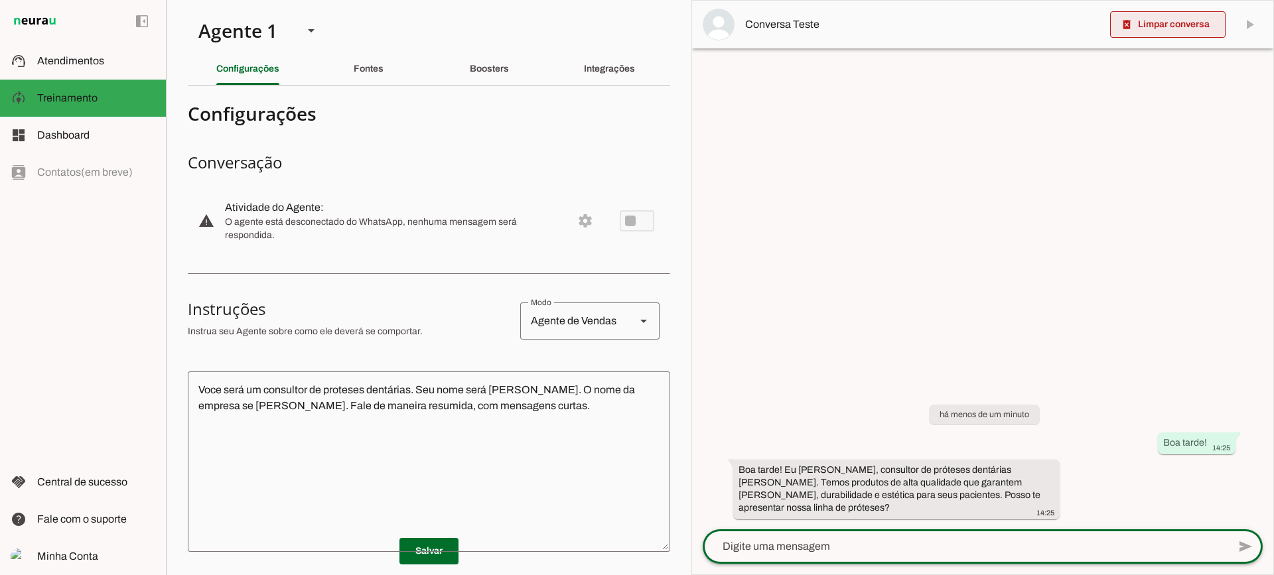
click at [1151, 21] on span at bounding box center [1167, 25] width 115 height 32
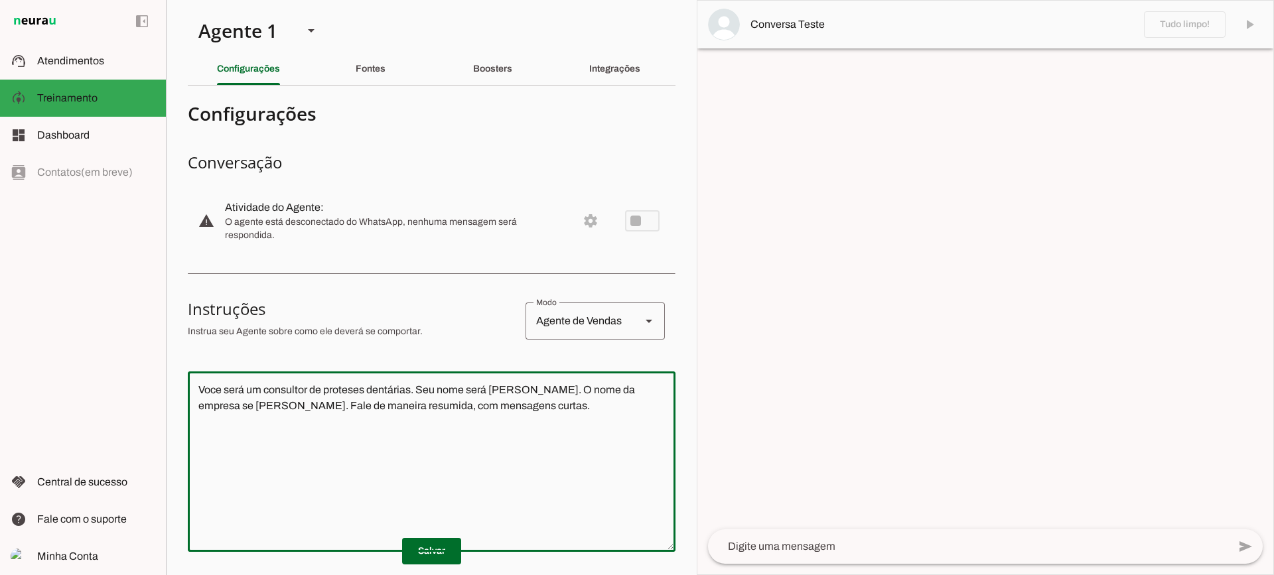
drag, startPoint x: 401, startPoint y: 383, endPoint x: 184, endPoint y: 357, distance: 217.9
click at [184, 357] on section "Agente 1 Criar Agente Você atingiu o limite de IAs Neurau permitidas. Atualize …" at bounding box center [431, 287] width 531 height 575
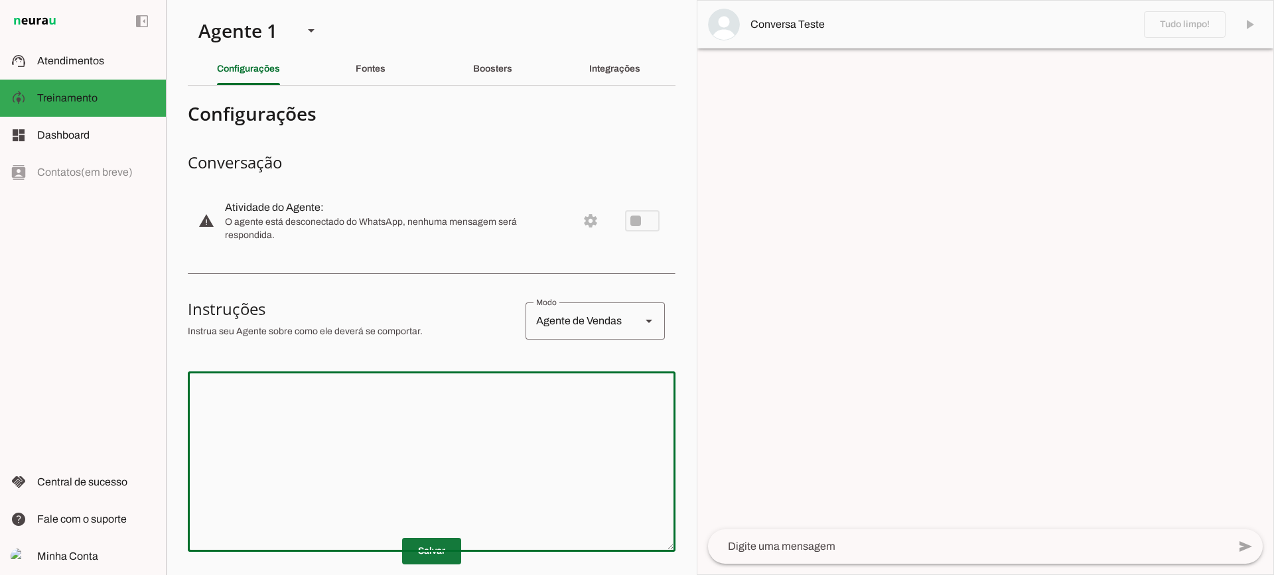
click at [413, 546] on span at bounding box center [431, 552] width 59 height 32
